Goal: Navigation & Orientation: Find specific page/section

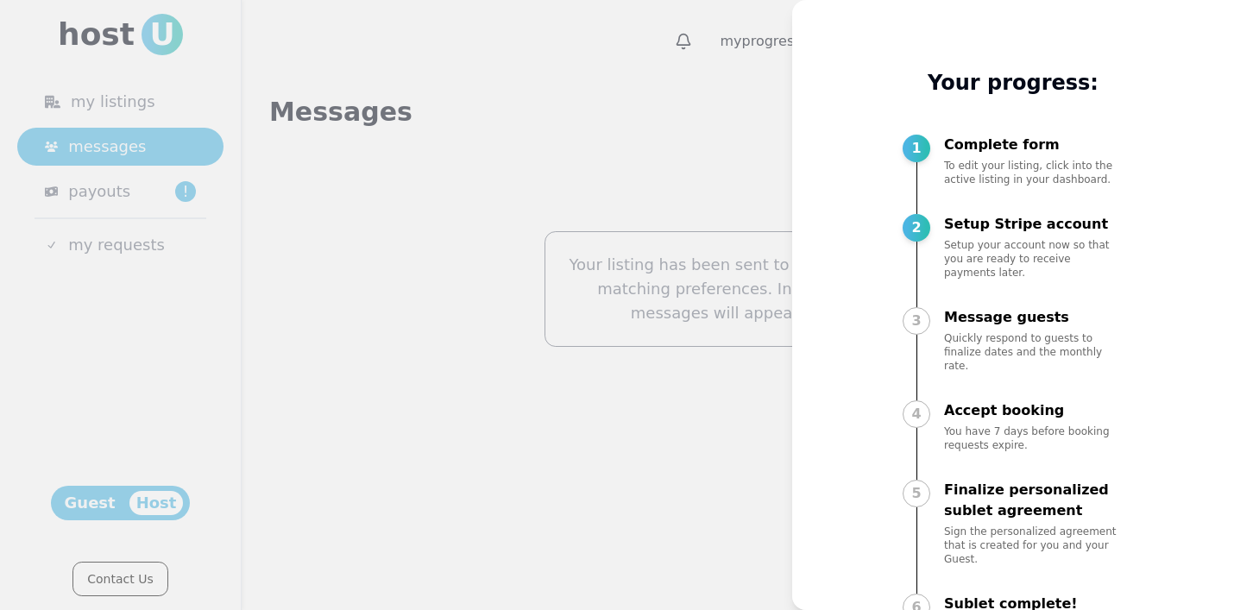
click at [487, 186] on div at bounding box center [617, 305] width 1234 height 610
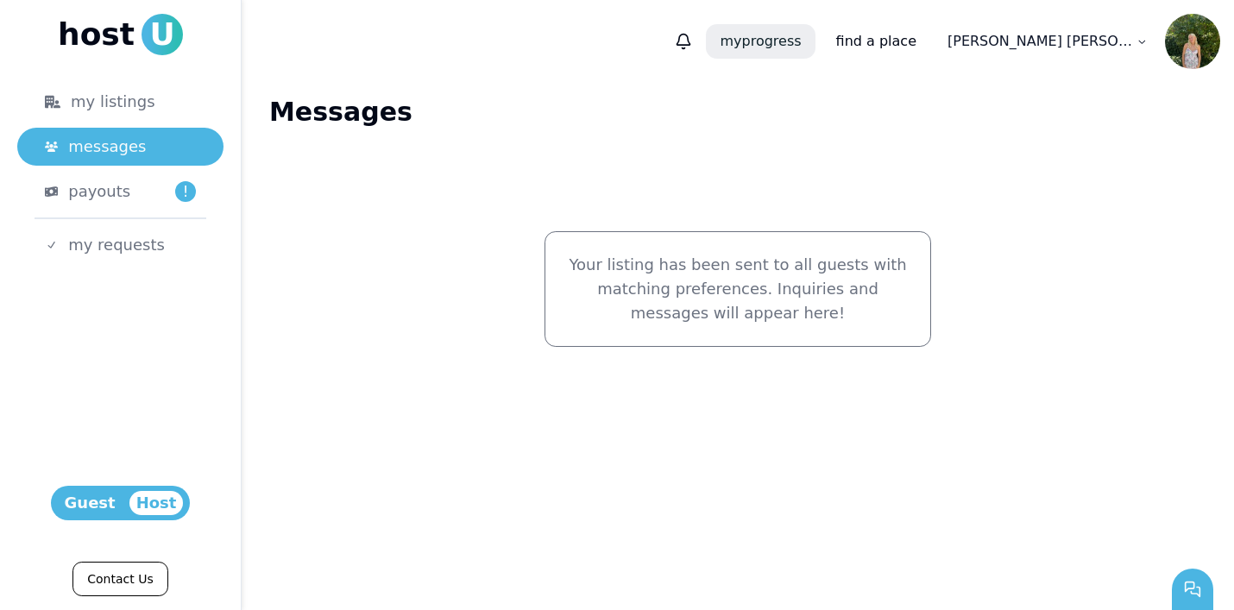
click at [815, 50] on p "my progress" at bounding box center [760, 41] width 109 height 35
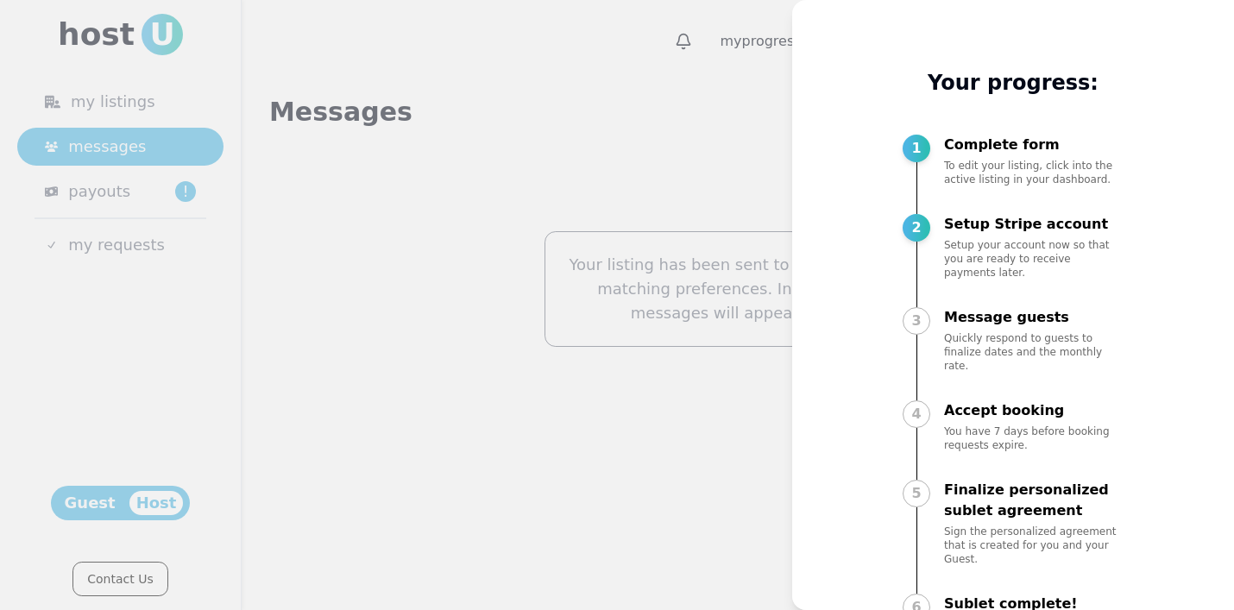
click at [748, 149] on div at bounding box center [617, 305] width 1234 height 610
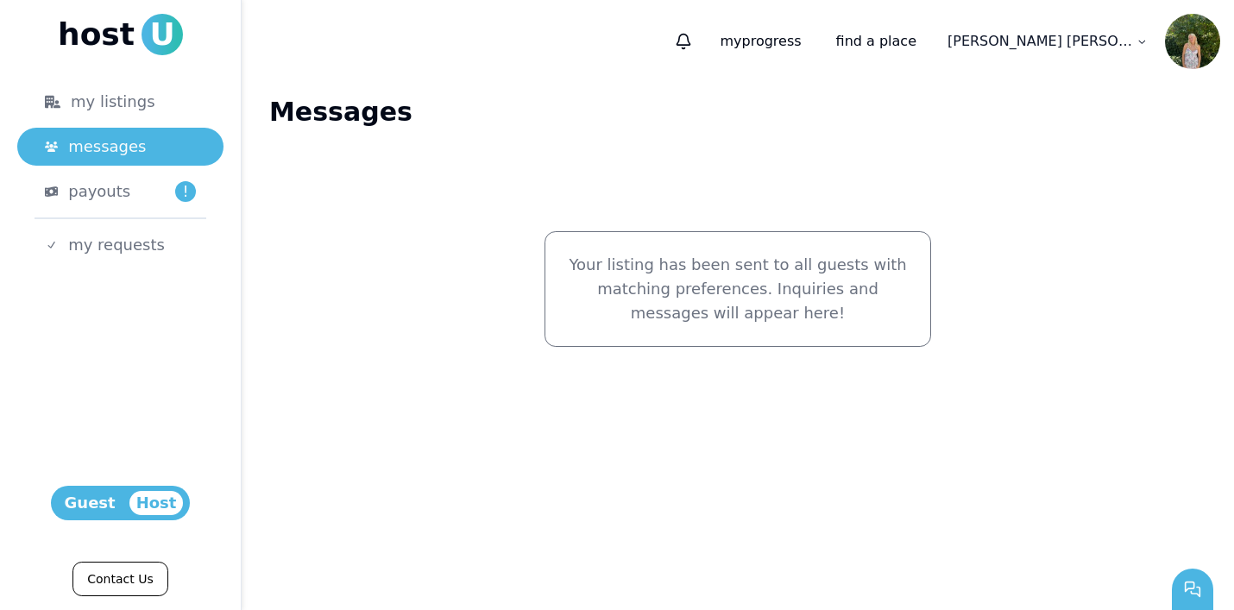
click at [1200, 52] on img at bounding box center [1192, 41] width 55 height 55
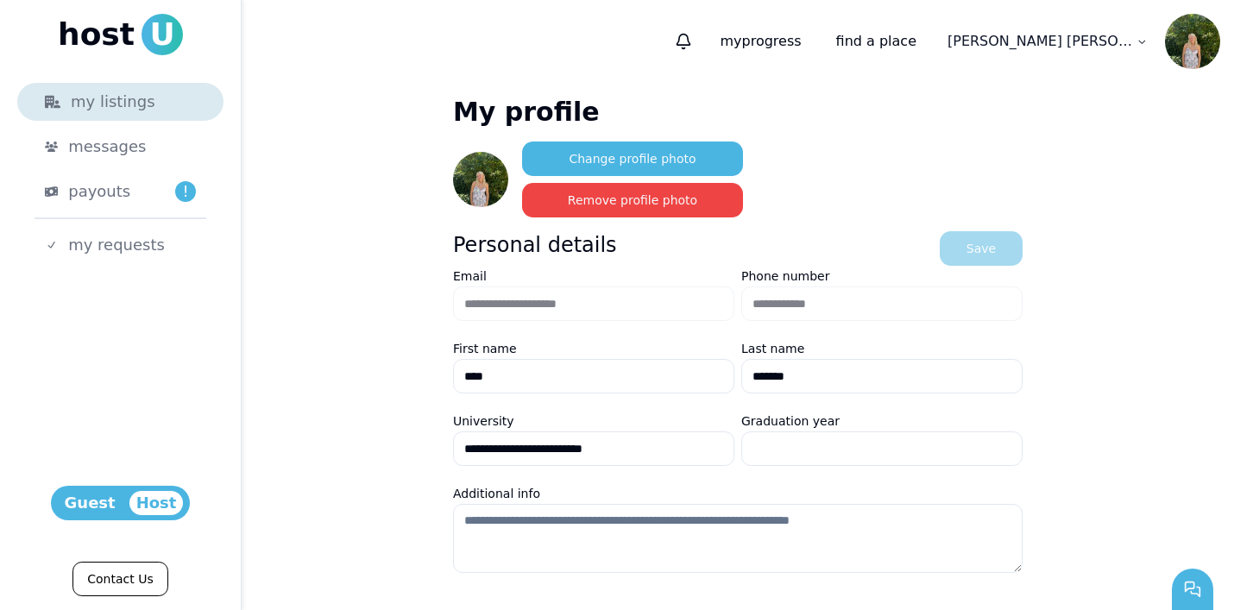
click at [112, 104] on div "my listings" at bounding box center [120, 102] width 151 height 24
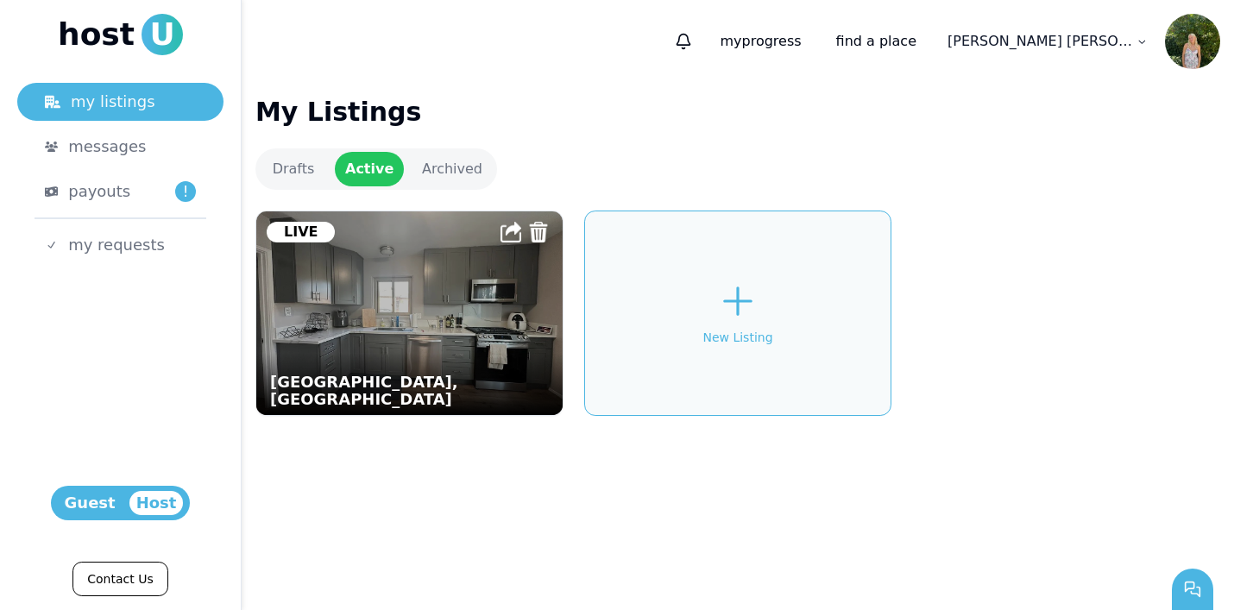
click at [112, 171] on ul "my listings messages payouts ! my requests" at bounding box center [120, 173] width 206 height 181
click at [101, 154] on span "messages" at bounding box center [107, 147] width 78 height 24
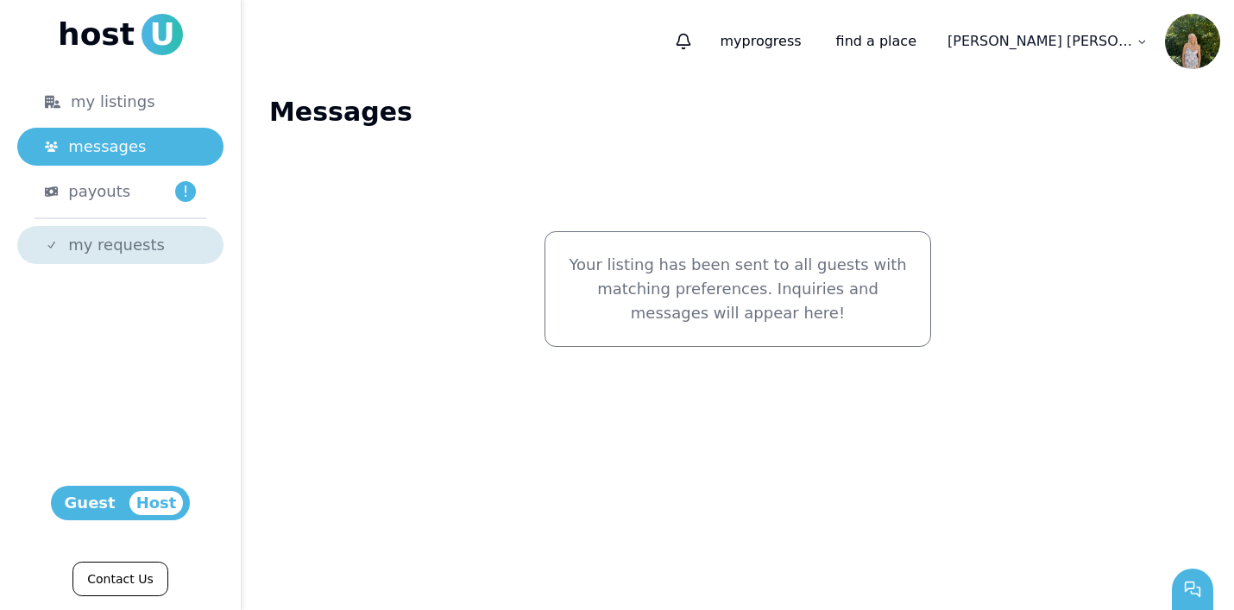
click at [113, 243] on span "my requests" at bounding box center [116, 245] width 97 height 24
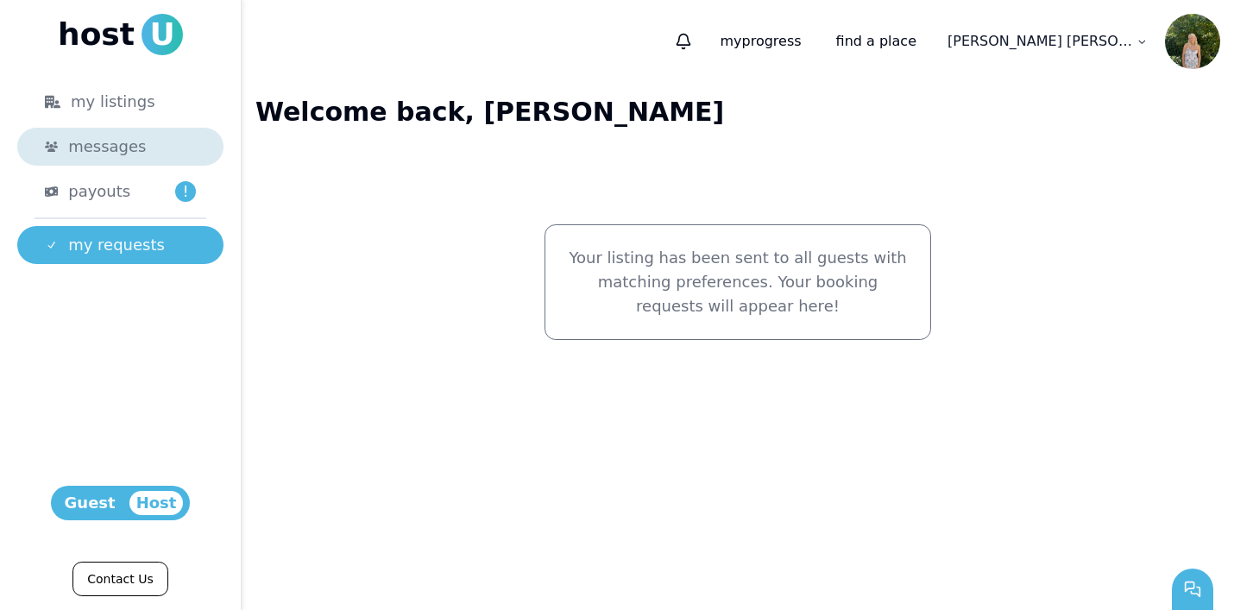
click at [74, 150] on span "messages" at bounding box center [107, 147] width 78 height 24
